Goal: Obtain resource: Download file/media

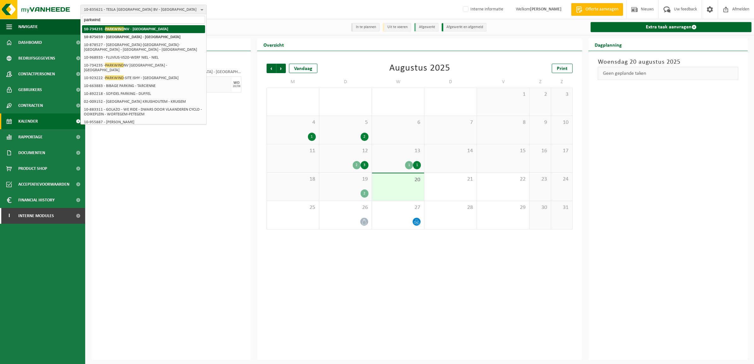
type input "parkwind"
click at [144, 28] on strong "10-734231 - PARKWIND NV - LEUVEN" at bounding box center [126, 28] width 84 height 5
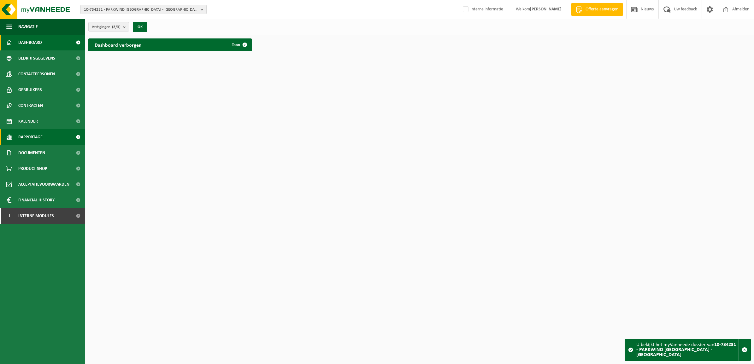
click at [35, 130] on span "Rapportage" at bounding box center [30, 137] width 24 height 16
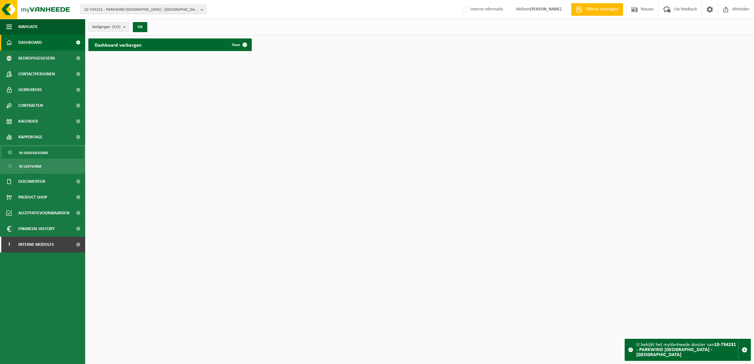
click at [36, 149] on span "In grafiekvorm" at bounding box center [33, 153] width 28 height 12
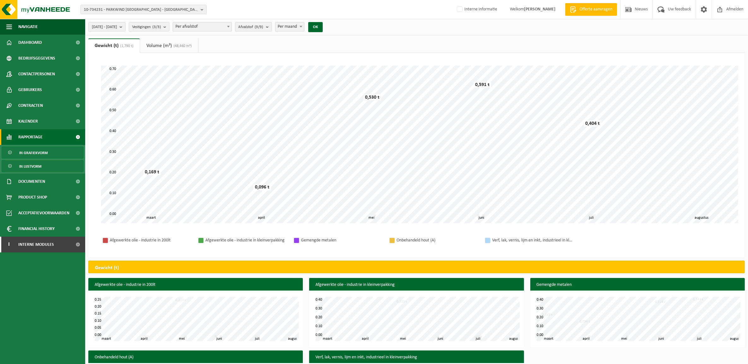
click at [39, 171] on span "In lijstvorm" at bounding box center [30, 166] width 22 height 12
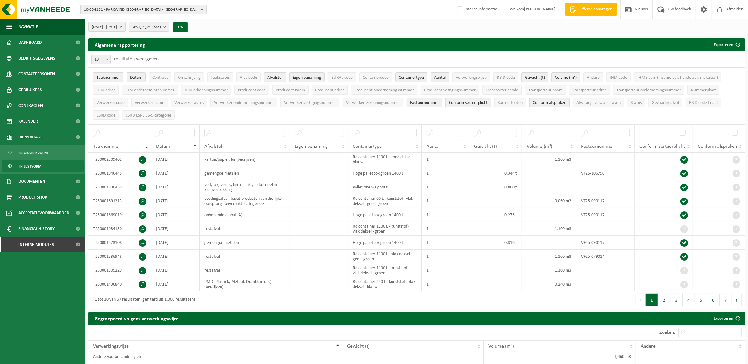
click at [117, 22] on span "2025-03-01 - 2025-08-20" at bounding box center [104, 26] width 25 height 9
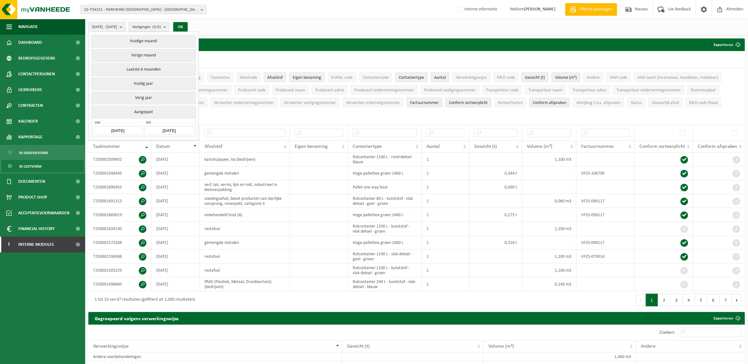
click at [107, 133] on input "2025-03-01" at bounding box center [117, 130] width 49 height 9
click at [100, 144] on icon at bounding box center [100, 146] width 10 height 10
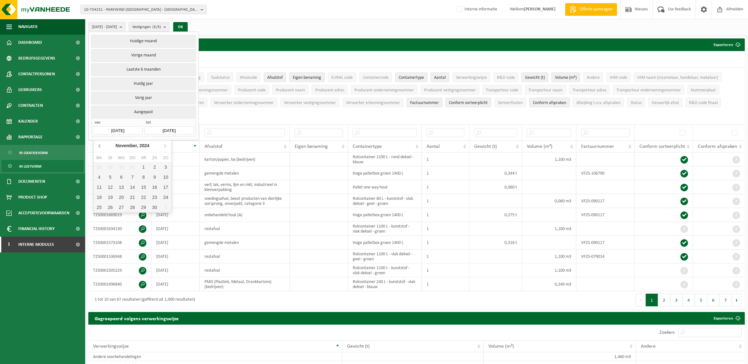
click at [100, 144] on icon at bounding box center [100, 146] width 10 height 10
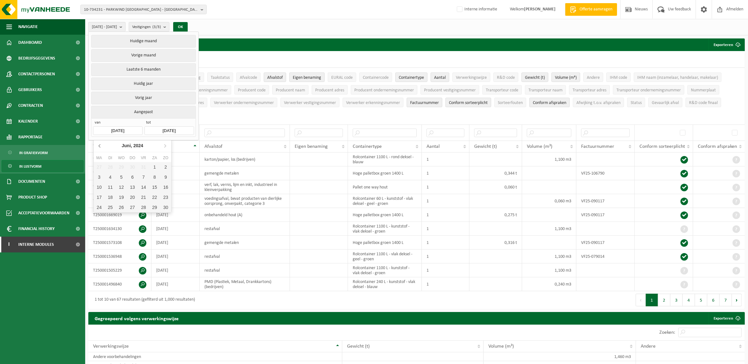
click at [100, 144] on icon at bounding box center [100, 146] width 10 height 10
click at [138, 146] on icon "2024" at bounding box center [139, 145] width 10 height 4
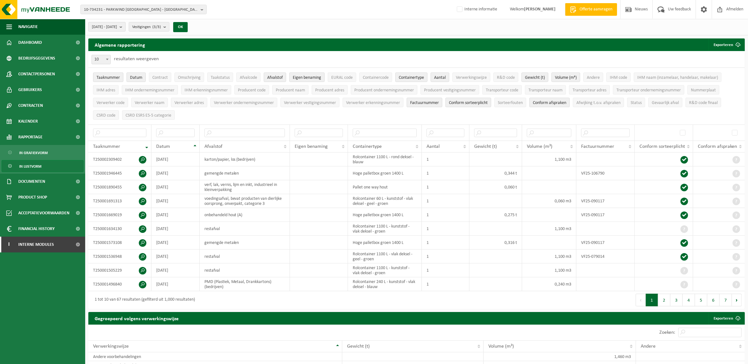
click at [114, 25] on span "[DATE] - [DATE]" at bounding box center [104, 26] width 25 height 9
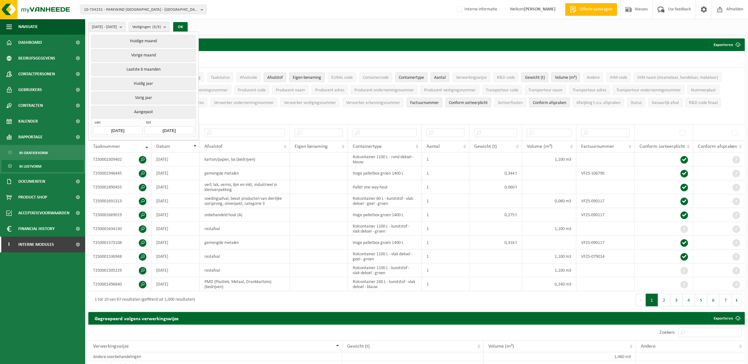
click at [117, 132] on input "[DATE]" at bounding box center [117, 130] width 49 height 9
click at [133, 144] on div "2024" at bounding box center [132, 146] width 15 height 10
click at [140, 164] on div "2021" at bounding box center [142, 161] width 20 height 18
click at [109, 154] on div "Jan" at bounding box center [107, 158] width 26 height 13
click at [195, 21] on div "2025-03-01 - 2025-08-20 Huidige maand Vorige maand Laatste 6 maanden Huidig jaa…" at bounding box center [139, 27] width 109 height 14
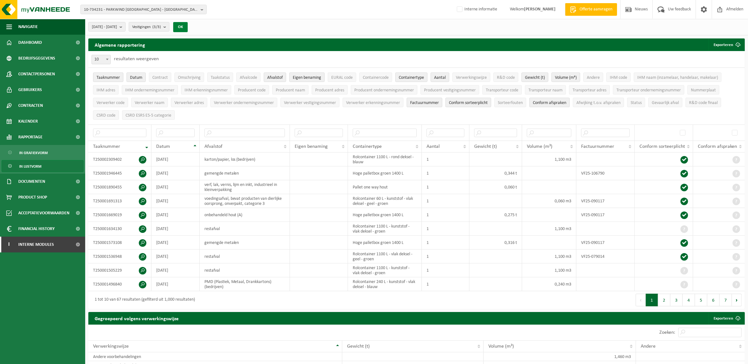
click at [188, 29] on button "OK" at bounding box center [180, 27] width 15 height 10
click at [719, 43] on button "Exporteren" at bounding box center [726, 44] width 36 height 13
click at [698, 69] on link "Alle beschikbare kolommen" at bounding box center [714, 70] width 57 height 13
click at [109, 24] on span "[DATE] - [DATE]" at bounding box center [104, 26] width 25 height 9
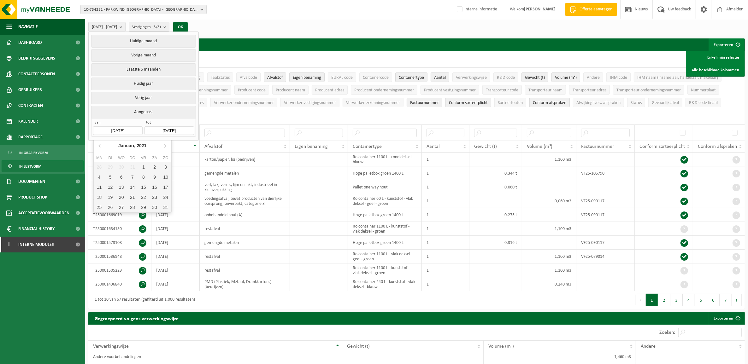
click at [119, 134] on input "[DATE]" at bounding box center [117, 130] width 49 height 9
drag, startPoint x: 119, startPoint y: 134, endPoint x: 141, endPoint y: 146, distance: 24.6
click at [141, 146] on icon "2021" at bounding box center [142, 145] width 10 height 4
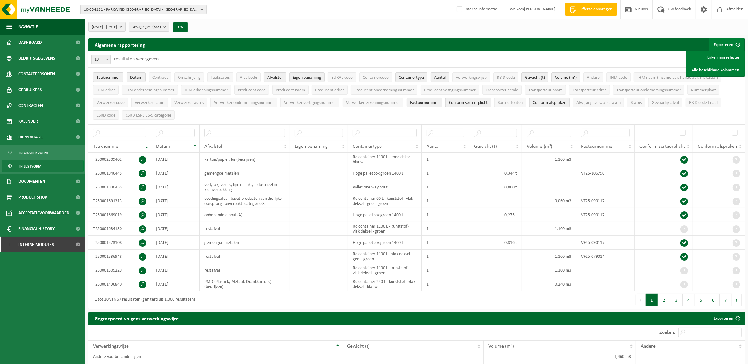
click at [103, 26] on span "[DATE] - [DATE]" at bounding box center [104, 26] width 25 height 9
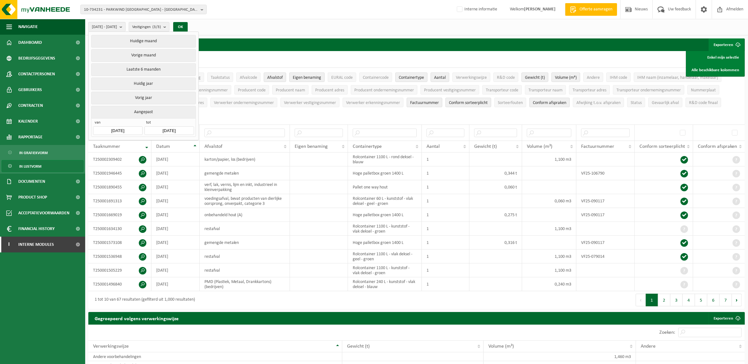
click at [124, 126] on input "[DATE]" at bounding box center [117, 130] width 49 height 9
click at [130, 143] on div "2021" at bounding box center [132, 146] width 15 height 10
click at [140, 161] on div "2021" at bounding box center [142, 161] width 20 height 18
click at [100, 159] on div "Jan" at bounding box center [107, 158] width 26 height 13
click at [143, 166] on div "1" at bounding box center [143, 167] width 11 height 10
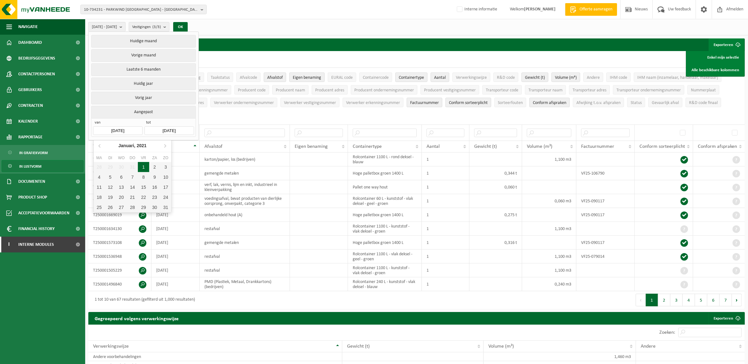
type input "2021-01-01"
click at [188, 28] on button "OK" at bounding box center [180, 27] width 15 height 10
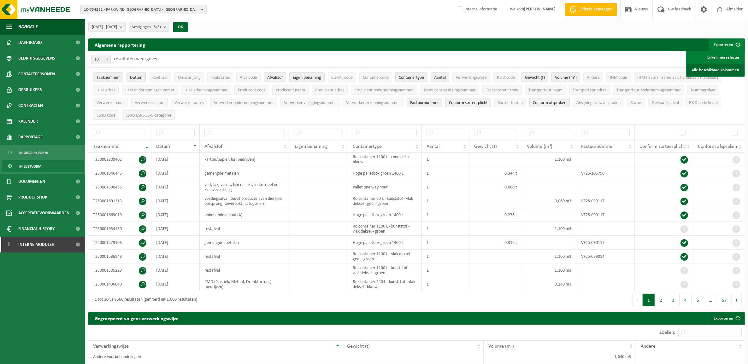
click at [727, 64] on link "Alle beschikbare kolommen" at bounding box center [714, 70] width 57 height 13
